Goal: Check status: Check status

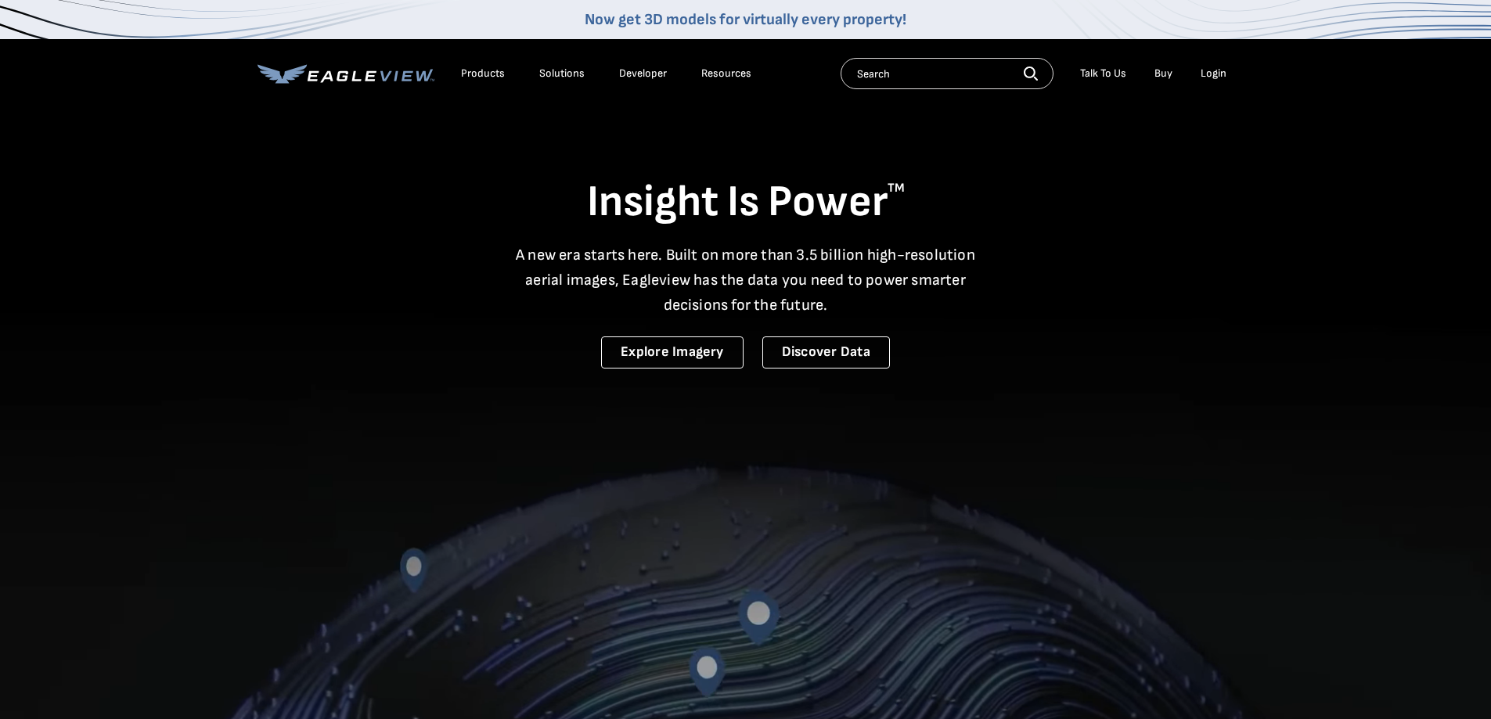
click at [1215, 81] on li "Login" at bounding box center [1213, 73] width 41 height 23
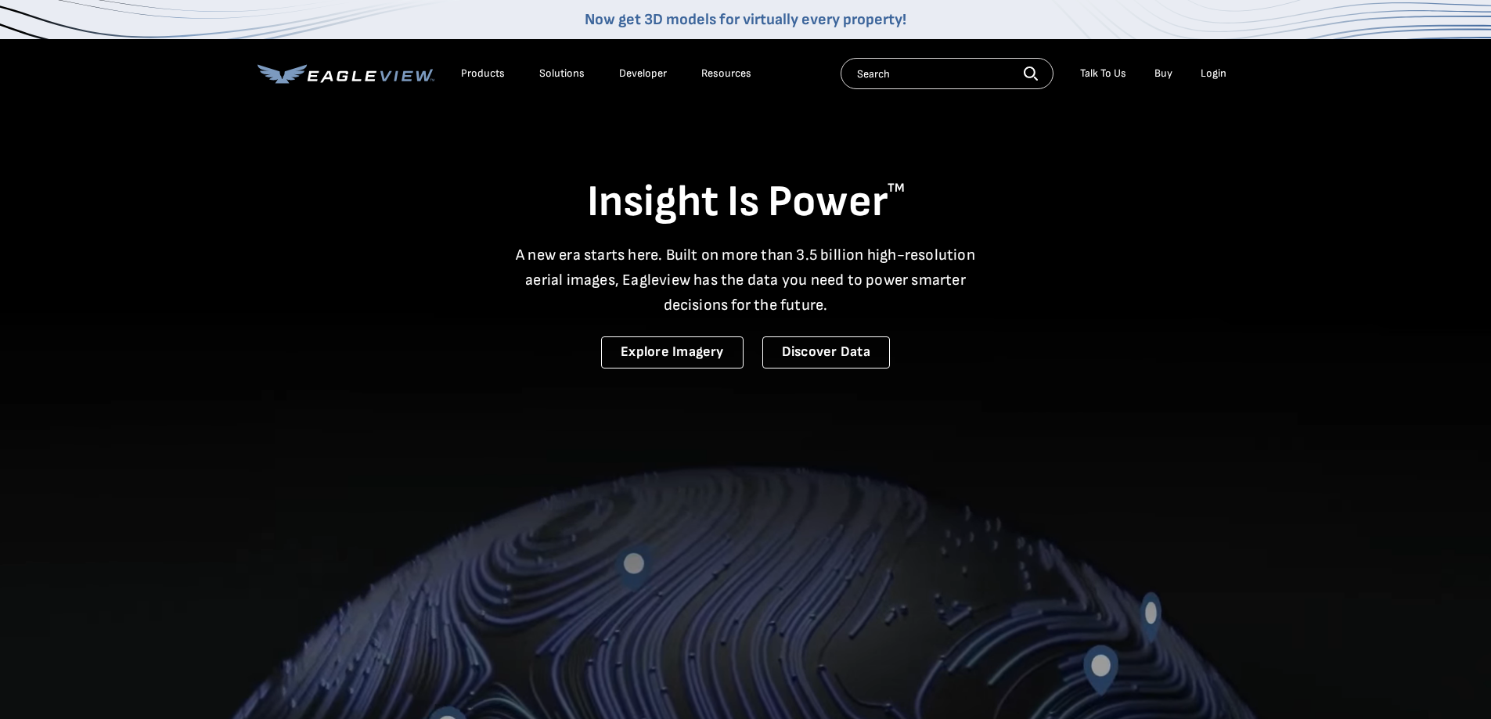
click at [1213, 72] on div "Login" at bounding box center [1214, 74] width 26 height 14
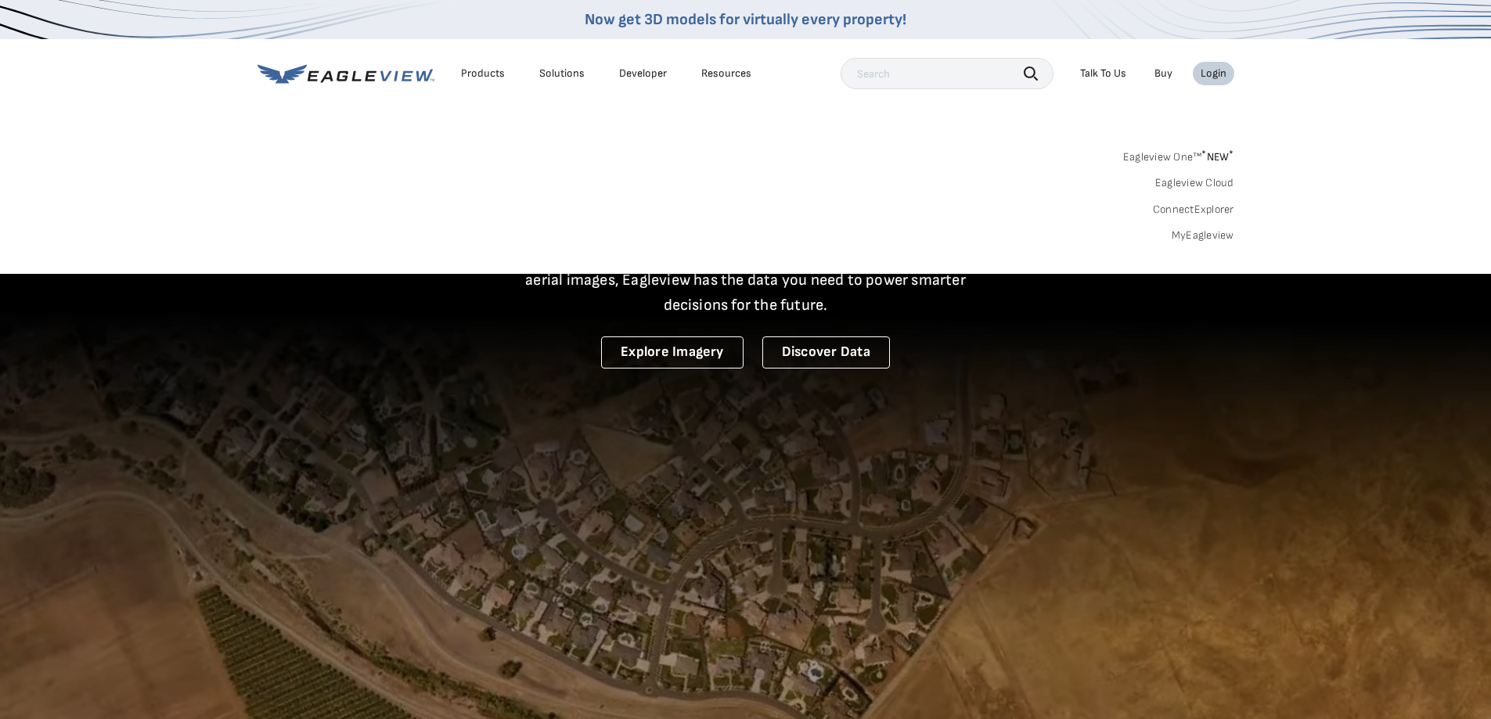
click at [1195, 232] on link "MyEagleview" at bounding box center [1203, 236] width 63 height 14
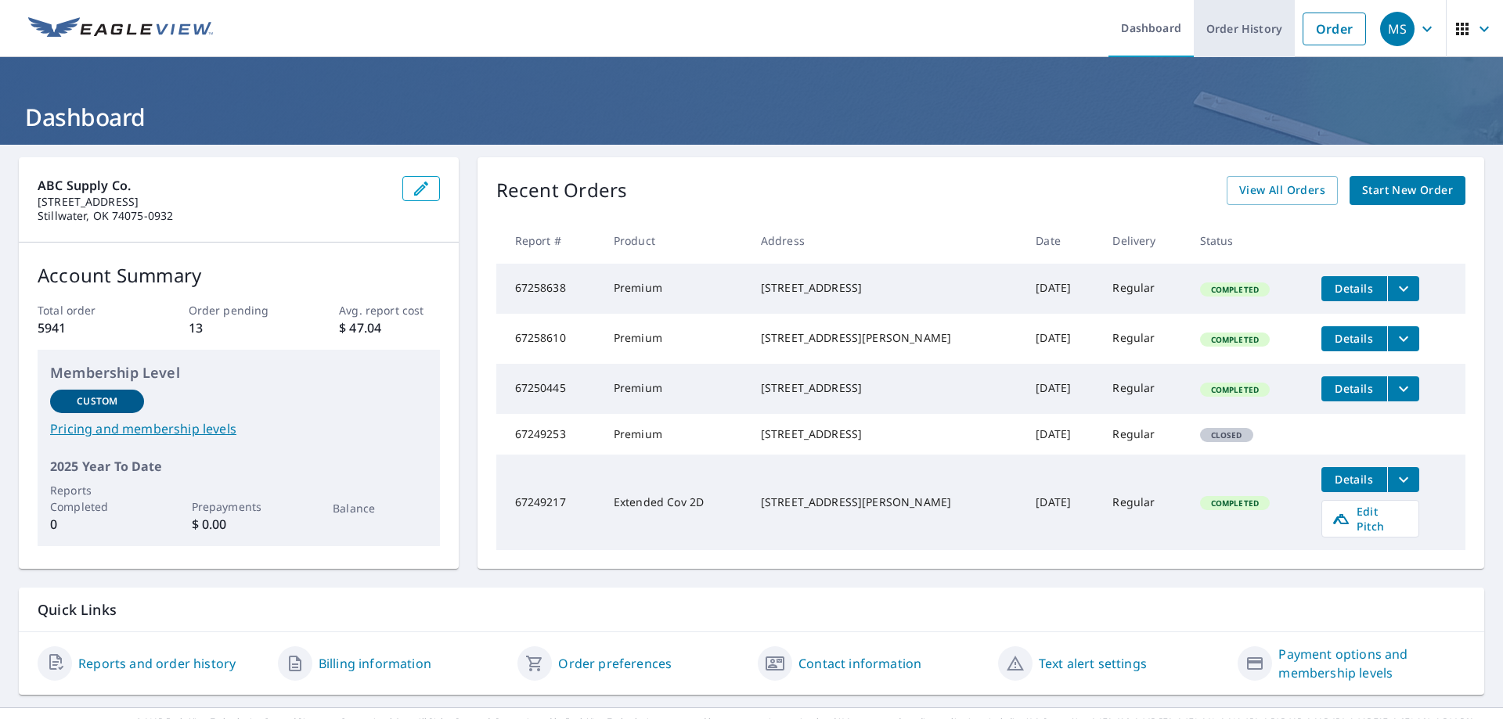
click at [1256, 34] on link "Order History" at bounding box center [1244, 28] width 101 height 57
